Goal: Check status: Check status

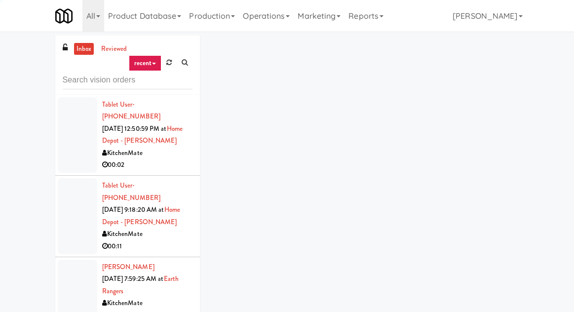
scroll to position [80, 0]
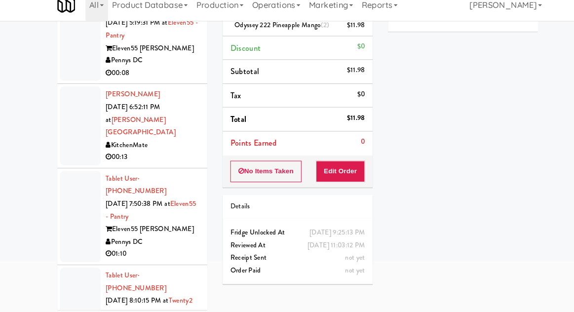
scroll to position [1179, 0]
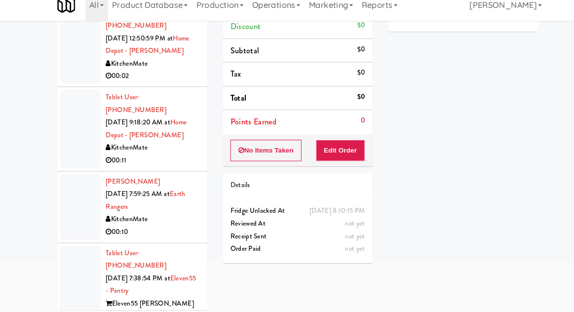
click at [62, 141] on div at bounding box center [77, 136] width 39 height 76
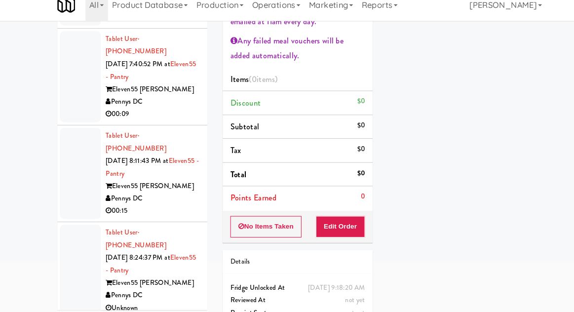
click at [58, 141] on div at bounding box center [77, 179] width 39 height 88
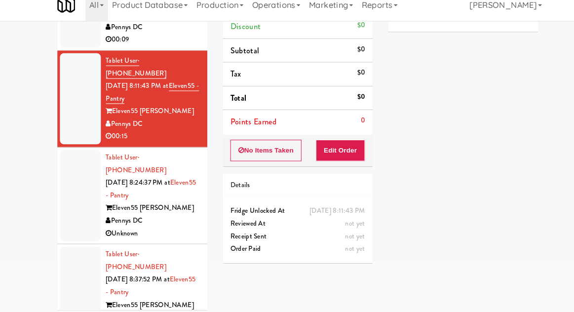
click at [63, 163] on div at bounding box center [77, 200] width 39 height 88
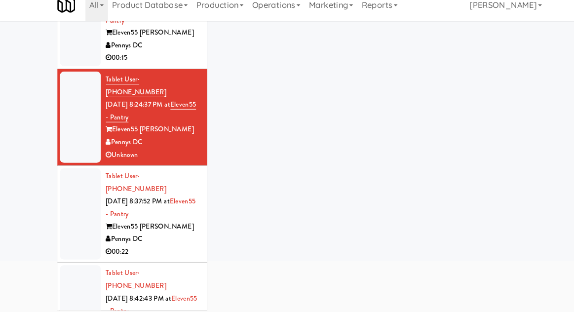
click at [58, 174] on div at bounding box center [77, 218] width 39 height 88
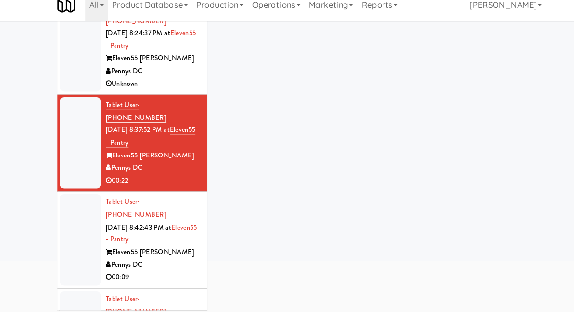
click at [59, 198] on div at bounding box center [77, 242] width 39 height 88
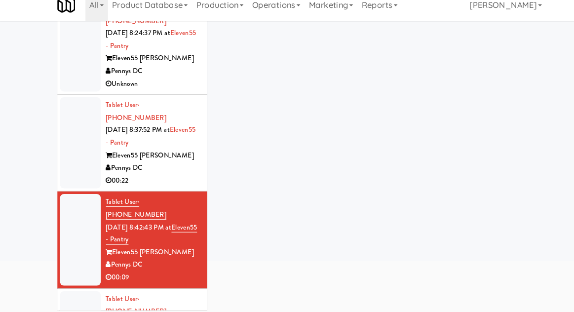
click at [62, 198] on div at bounding box center [77, 242] width 39 height 88
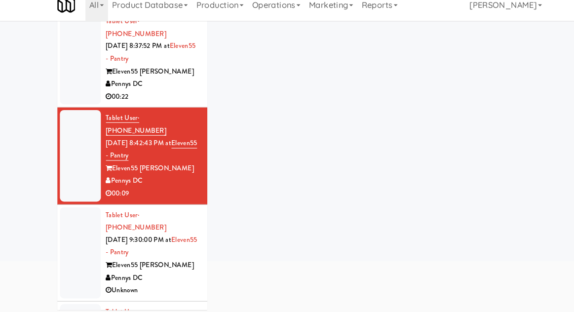
click at [60, 211] on div at bounding box center [77, 255] width 39 height 88
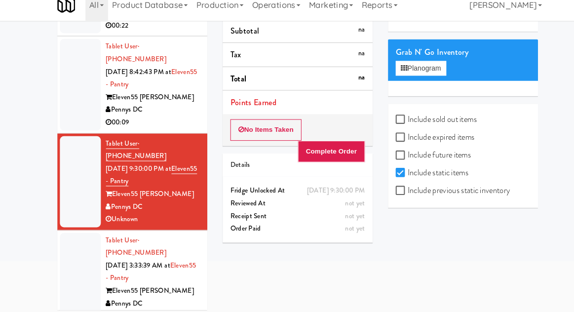
click at [76, 236] on div at bounding box center [77, 280] width 39 height 88
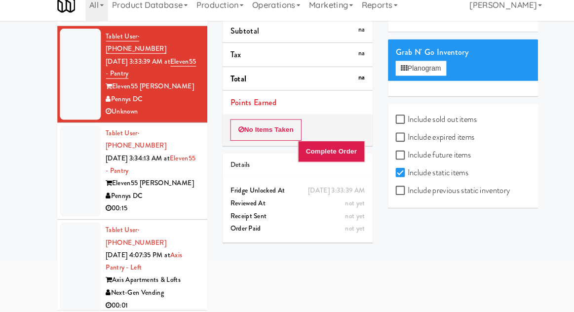
click at [61, 226] on div at bounding box center [77, 270] width 39 height 88
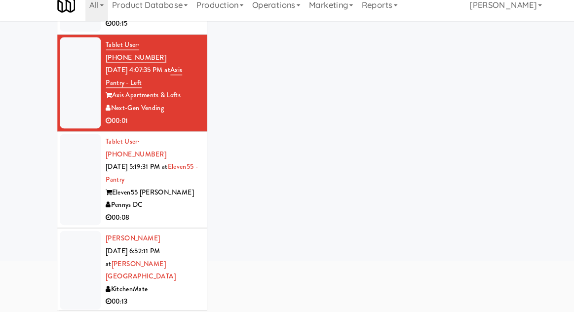
scroll to position [1063, 0]
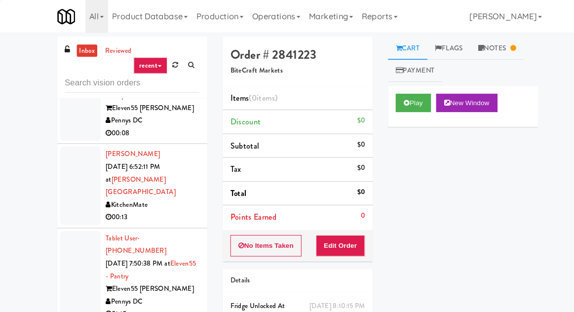
scroll to position [1225, 0]
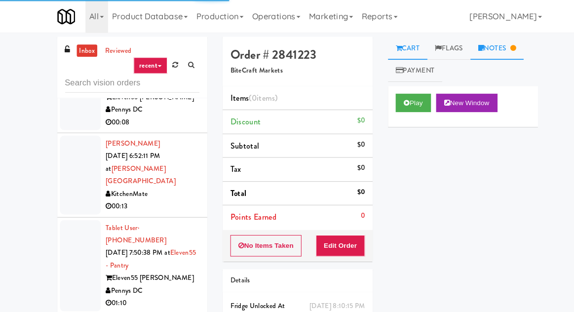
click at [485, 47] on link "Notes" at bounding box center [479, 47] width 51 height 22
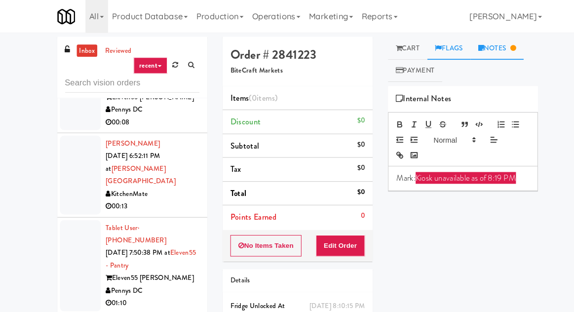
click at [420, 38] on link "Flags" at bounding box center [433, 47] width 42 height 22
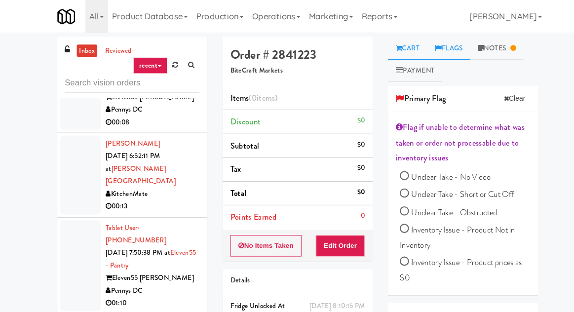
click at [397, 50] on link "Cart" at bounding box center [393, 47] width 38 height 22
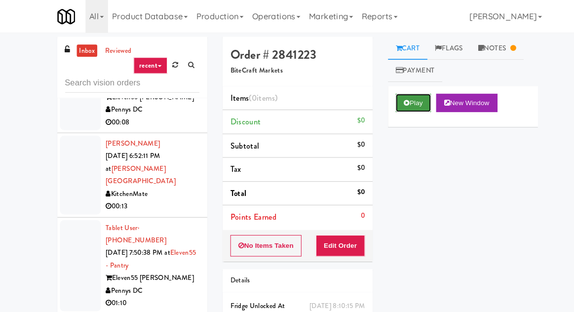
click at [396, 90] on button "Play" at bounding box center [399, 99] width 34 height 18
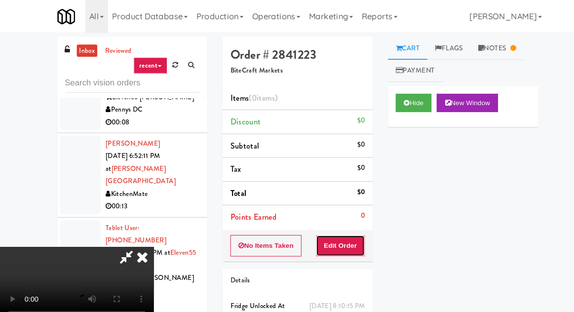
click at [338, 227] on button "Edit Order" at bounding box center [329, 237] width 48 height 21
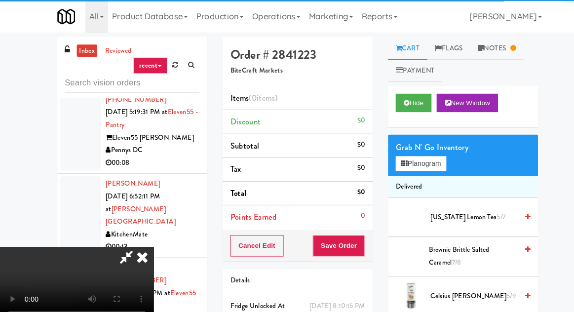
scroll to position [1155, 0]
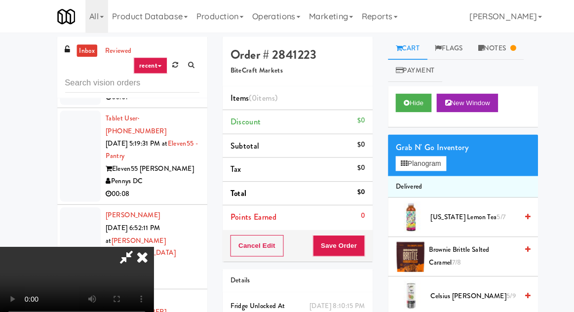
click at [552, 156] on div "inbox reviewed recent all unclear take inventory issue suspicious failed recent…" at bounding box center [287, 217] width 574 height 363
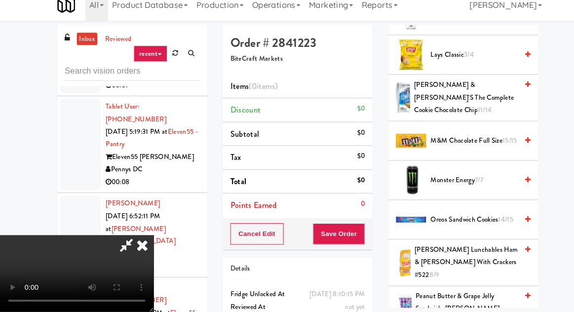
scroll to position [867, 0]
click at [431, 217] on span "Oreos Sandwich Cookies 14/15" at bounding box center [457, 223] width 84 height 12
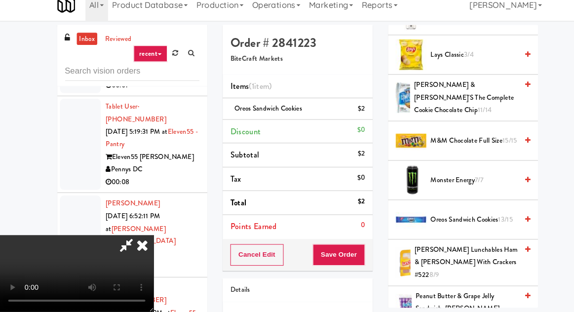
click at [362, 248] on div "Order # 2841223 BiteCraft Markets Items (1 item ) Oreos Sandwich Cookies $2 Dis…" at bounding box center [286, 205] width 159 height 338
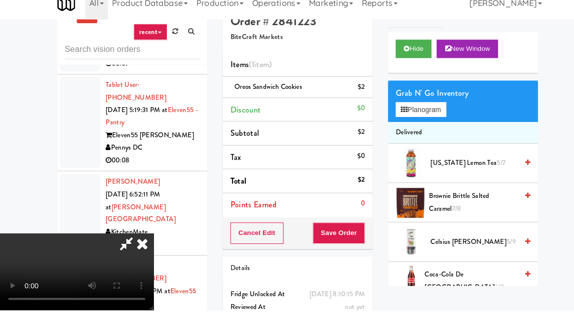
scroll to position [0, 0]
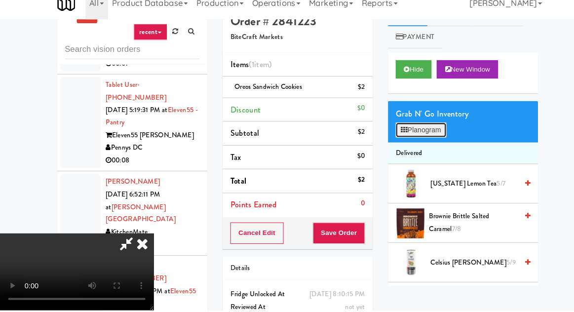
click at [429, 141] on button "Planogram" at bounding box center [406, 138] width 48 height 15
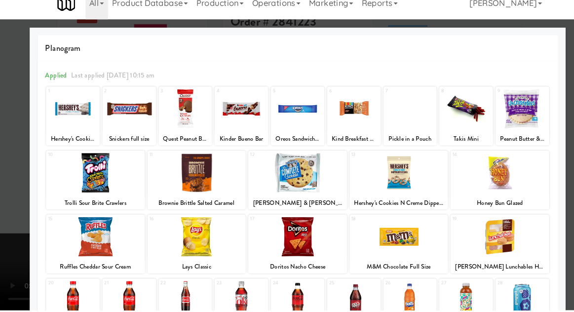
click at [547, 84] on div at bounding box center [287, 156] width 574 height 312
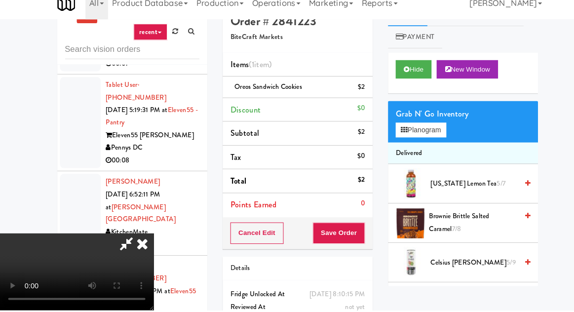
click at [133, 238] on icon at bounding box center [122, 248] width 23 height 20
click at [56, 260] on li "Tablet User · (202) 730-5156 [DATE] 7:50:38 PM at Eleven55 - Pantry Eleven55 [P…" at bounding box center [127, 306] width 145 height 93
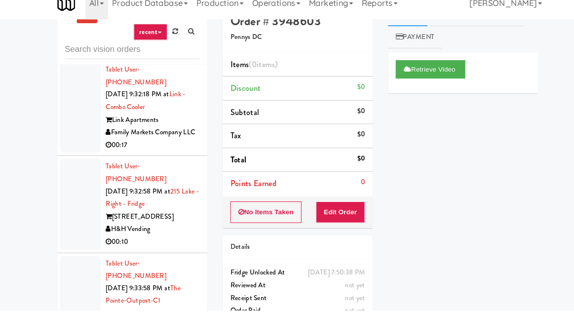
scroll to position [38, 0]
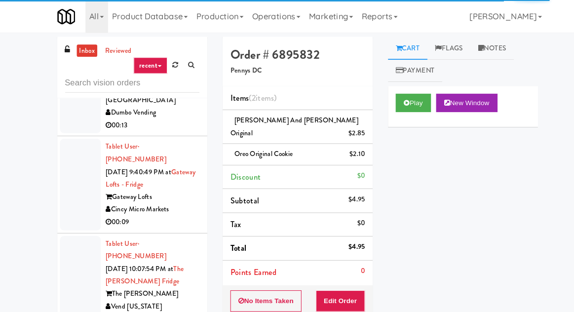
scroll to position [7980, 0]
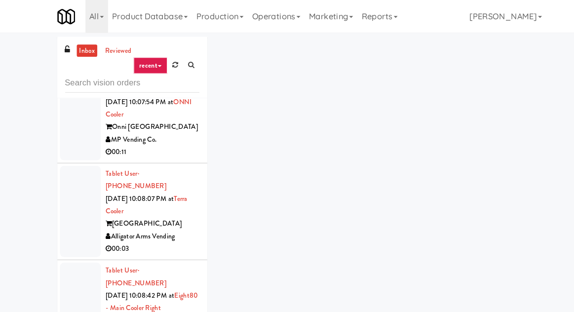
scroll to position [8056, 0]
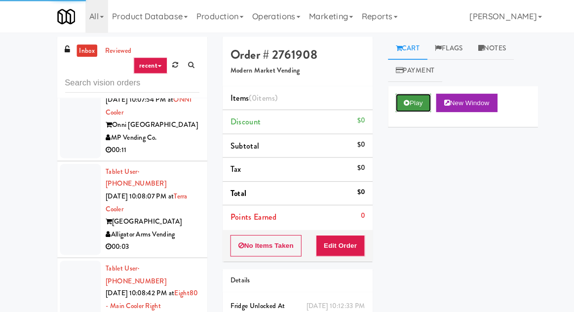
click at [395, 108] on button "Play" at bounding box center [399, 99] width 34 height 18
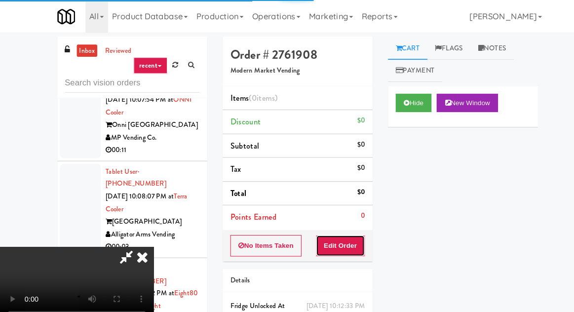
click at [342, 233] on button "Edit Order" at bounding box center [329, 237] width 48 height 21
